Goal: Task Accomplishment & Management: Use online tool/utility

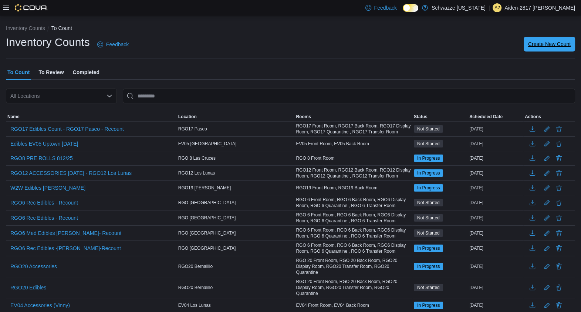
click at [545, 48] on span "Create New Count" at bounding box center [550, 44] width 43 height 15
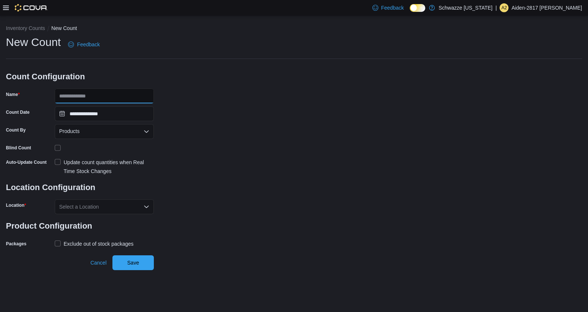
click at [123, 96] on input "Name" at bounding box center [104, 95] width 99 height 15
type input "*******"
click at [113, 134] on div "Products" at bounding box center [104, 131] width 99 height 15
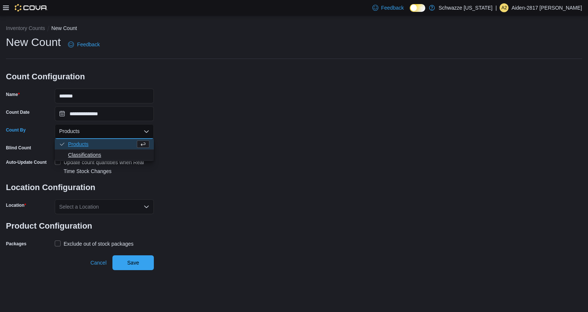
click at [100, 152] on span "Classifications" at bounding box center [108, 154] width 81 height 7
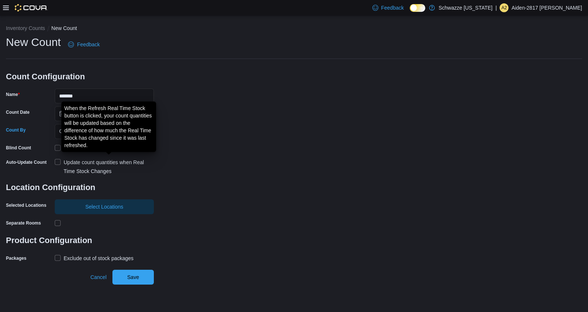
click at [76, 165] on div "Update count quantities when Real Time Stock Changes" at bounding box center [109, 167] width 90 height 18
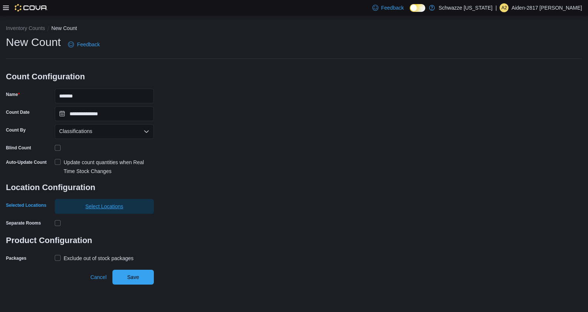
click at [103, 213] on span "Select Locations" at bounding box center [104, 206] width 90 height 15
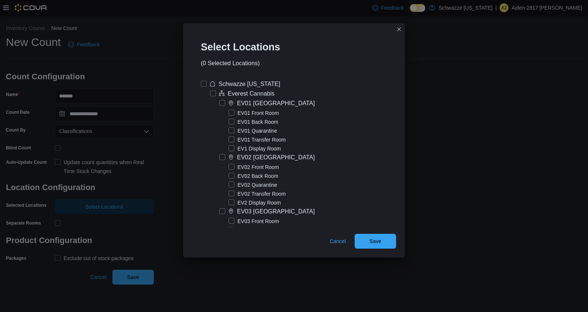
click at [220, 104] on label "EV01 North Valley" at bounding box center [266, 103] width 95 height 9
click at [386, 238] on span "Save" at bounding box center [375, 240] width 33 height 15
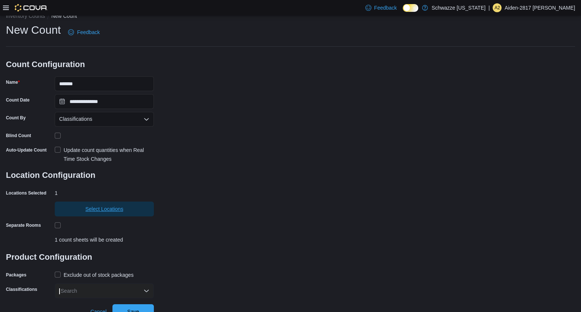
scroll to position [19, 0]
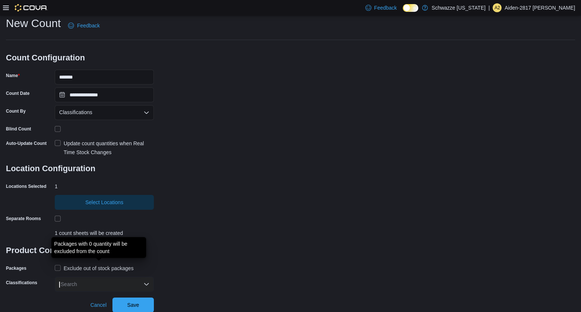
click at [64, 265] on div "Exclude out of stock packages" at bounding box center [99, 268] width 70 height 9
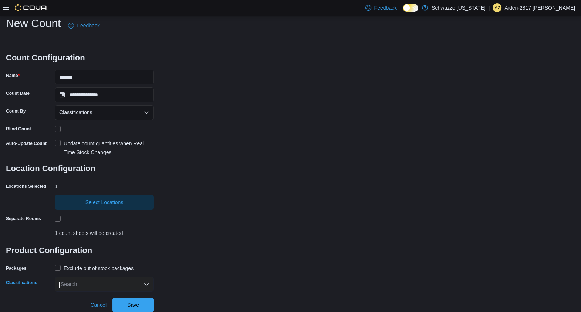
click at [78, 289] on div "Search" at bounding box center [104, 283] width 99 height 15
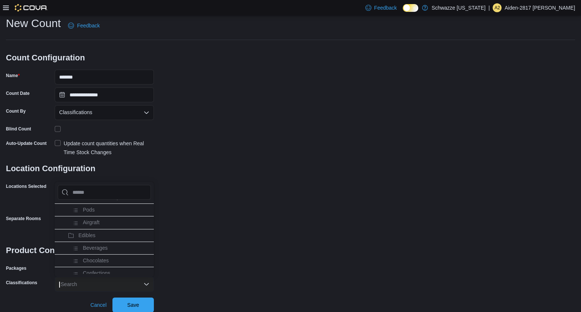
scroll to position [370, 0]
click at [104, 238] on li "Edibles" at bounding box center [104, 244] width 99 height 13
click at [228, 273] on div "**********" at bounding box center [291, 153] width 570 height 275
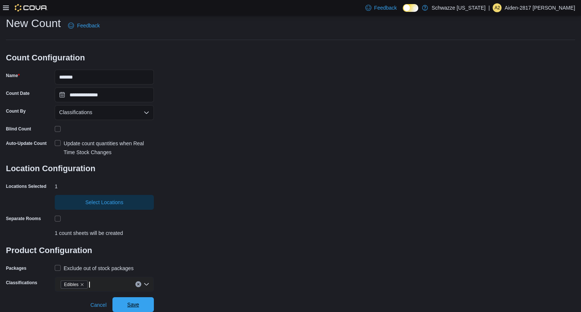
click at [131, 305] on span "Save" at bounding box center [133, 304] width 12 height 7
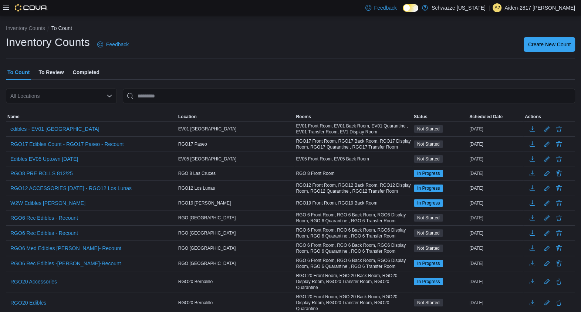
click at [57, 70] on span "To Review" at bounding box center [50, 72] width 25 height 15
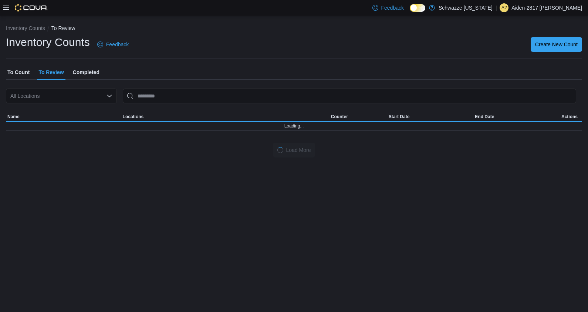
click at [22, 70] on span "To Count" at bounding box center [18, 72] width 22 height 15
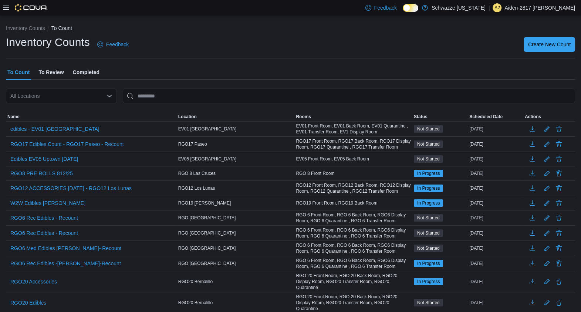
click at [71, 103] on div "All Locations" at bounding box center [61, 95] width 111 height 15
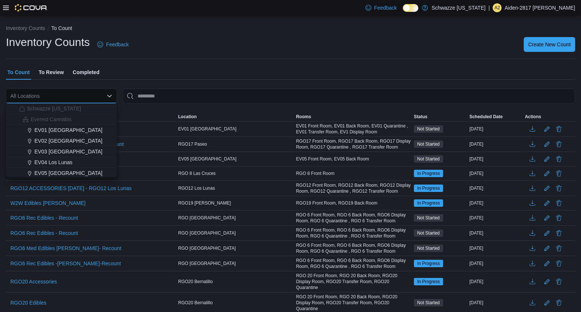
click at [71, 93] on div "All Locations Combo box. Selected. Combo box input. All Locations. Type some te…" at bounding box center [61, 95] width 111 height 15
click at [465, 46] on div "Inventory Counts Feedback Create New Count" at bounding box center [291, 44] width 570 height 19
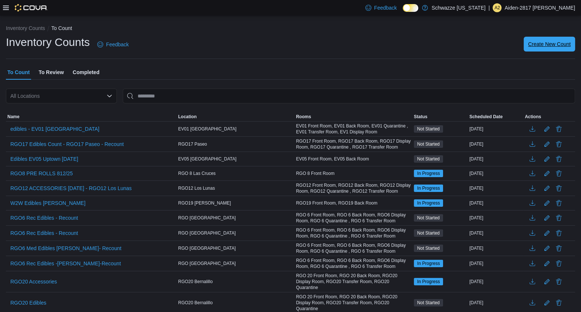
click at [553, 48] on span "Create New Count" at bounding box center [550, 44] width 43 height 15
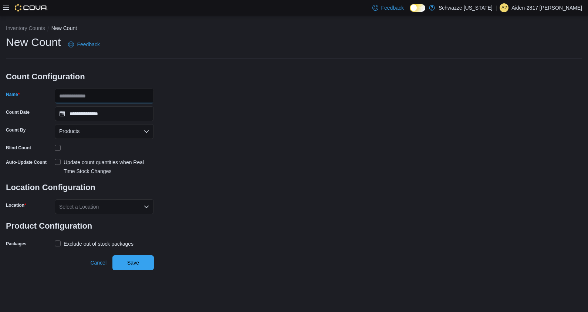
click at [104, 93] on input "Name" at bounding box center [104, 95] width 99 height 15
type input "**********"
click at [93, 135] on div "Products" at bounding box center [104, 131] width 99 height 15
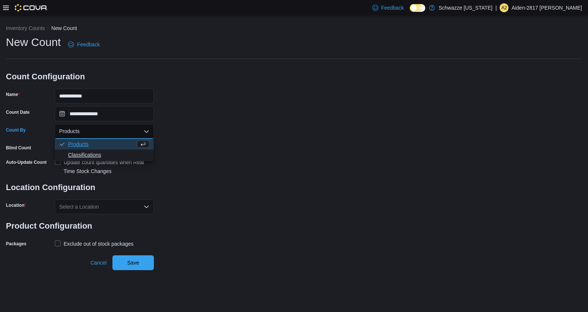
click at [92, 154] on span "Classifications" at bounding box center [108, 154] width 81 height 7
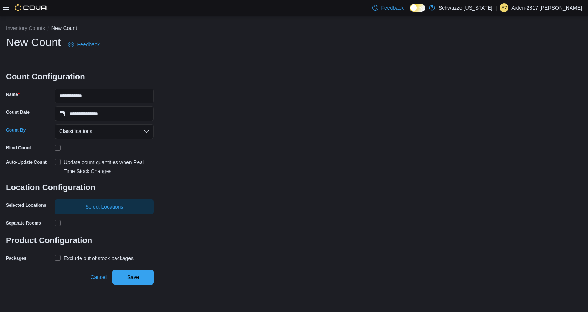
click at [67, 165] on div "Update count quantities when Real Time Stock Changes" at bounding box center [109, 167] width 90 height 18
click at [96, 204] on span "Select Locations" at bounding box center [104, 205] width 38 height 7
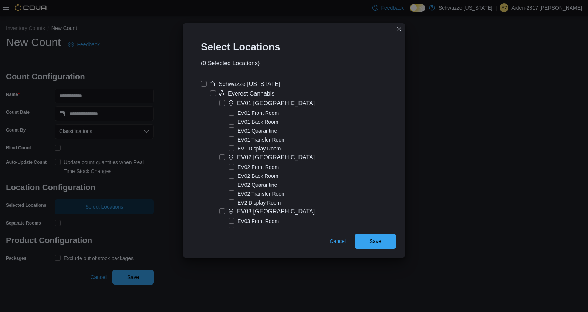
click at [222, 101] on label "EV01 North Valley" at bounding box center [266, 103] width 95 height 9
click at [381, 242] on span "Save" at bounding box center [376, 240] width 12 height 7
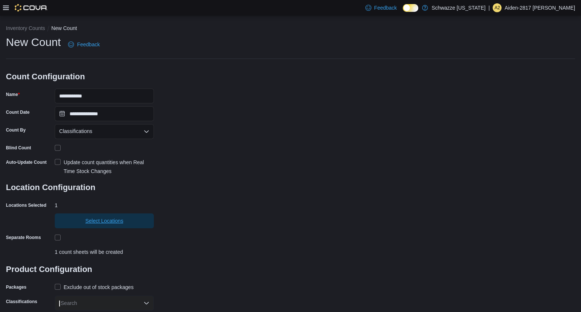
scroll to position [19, 0]
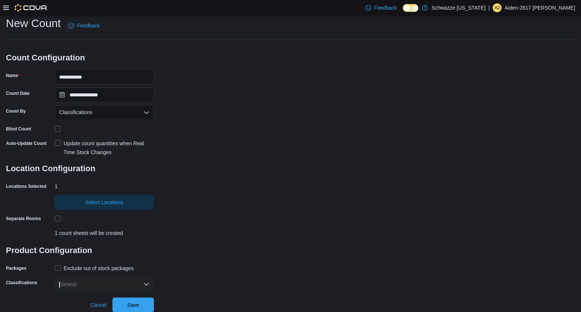
click at [77, 265] on div "Exclude out of stock packages" at bounding box center [99, 268] width 70 height 9
click at [77, 279] on div "Search" at bounding box center [104, 283] width 99 height 15
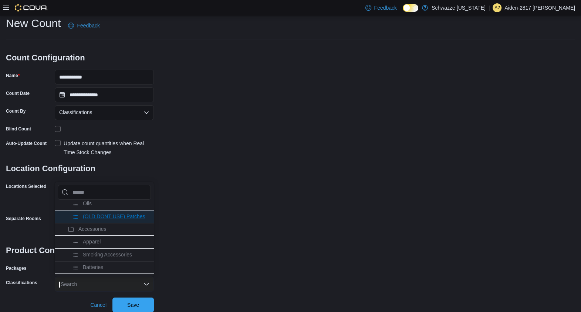
scroll to position [555, 0]
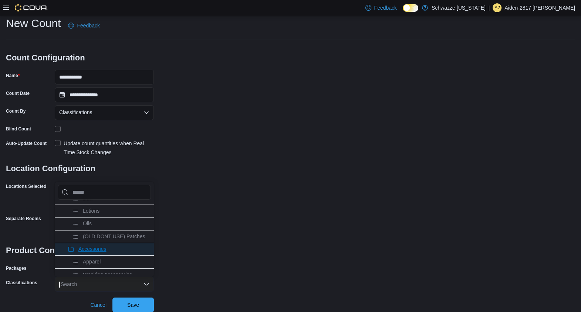
click at [101, 247] on li "Accessories" at bounding box center [104, 248] width 99 height 13
click at [247, 219] on div "**********" at bounding box center [291, 153] width 570 height 275
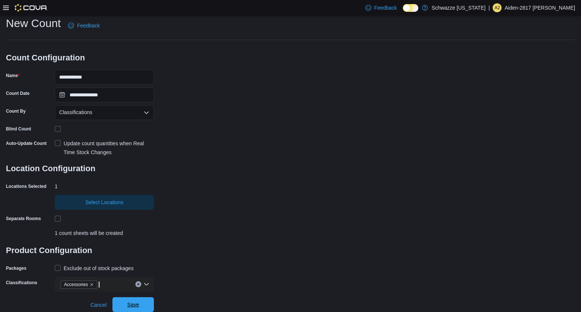
click at [129, 305] on span "Save" at bounding box center [133, 304] width 12 height 7
